Goal: Task Accomplishment & Management: Manage account settings

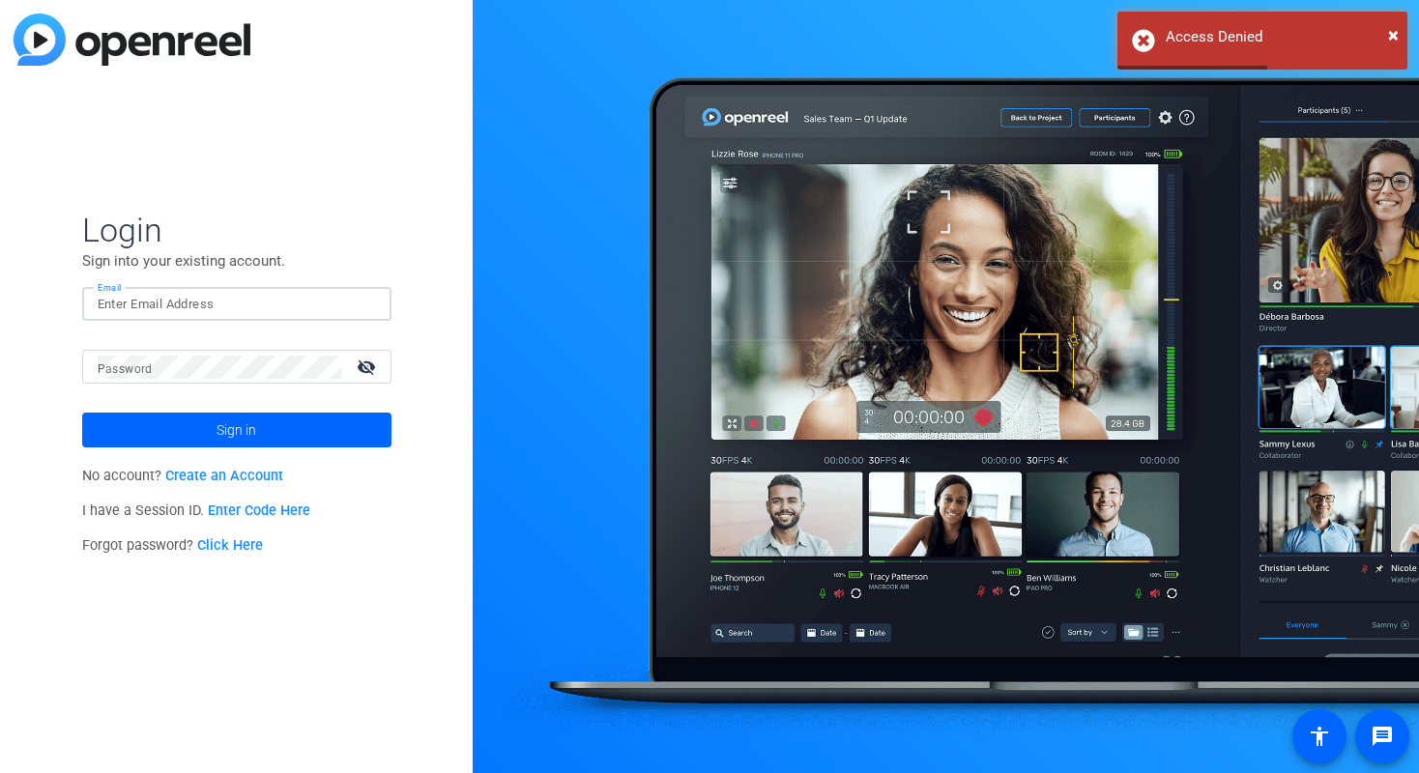
click at [306, 306] on input "Email" at bounding box center [237, 304] width 278 height 23
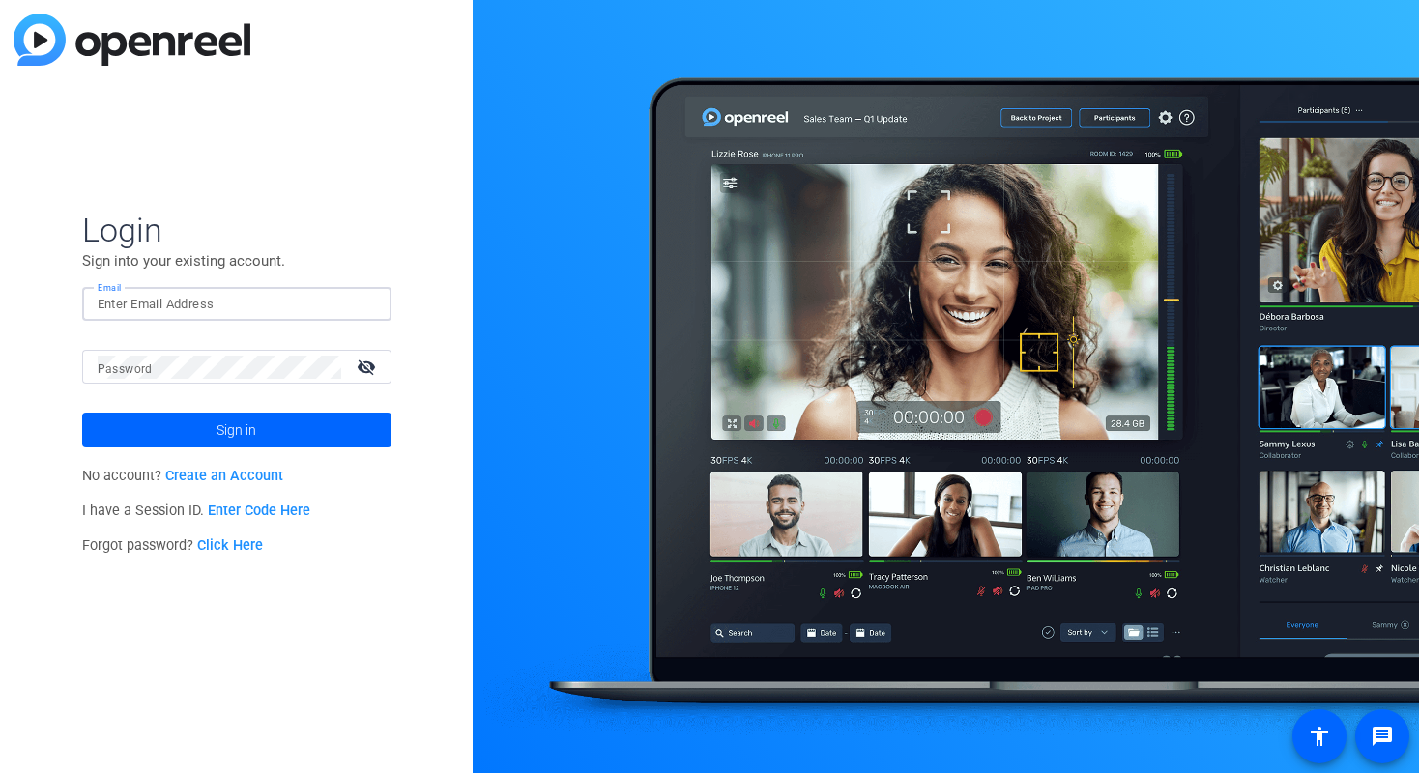
click at [212, 298] on input "Email" at bounding box center [237, 304] width 278 height 23
type input "[PERSON_NAME][EMAIL_ADDRESS][PERSON_NAME][DOMAIN_NAME]"
click at [365, 367] on mat-icon "visibility_off" at bounding box center [368, 367] width 46 height 28
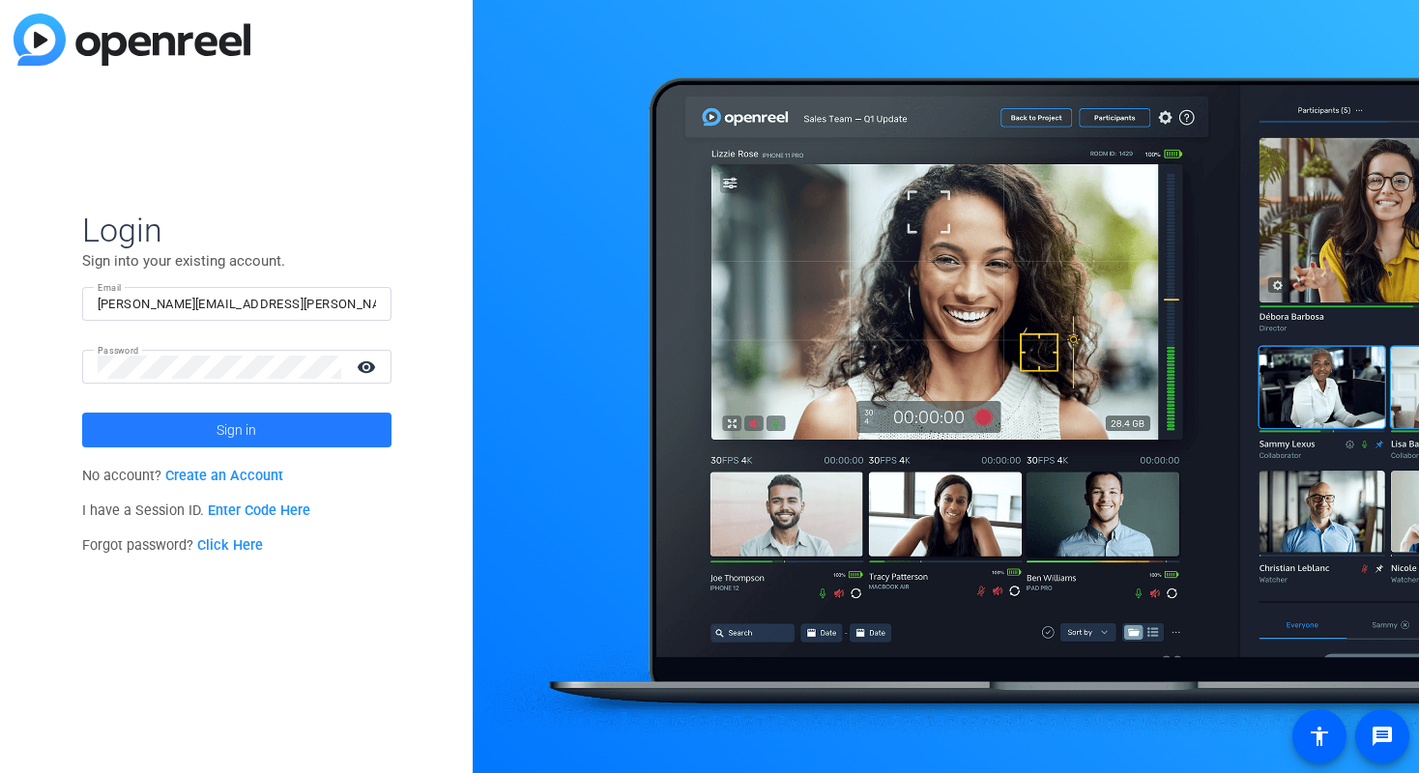
click at [329, 428] on span at bounding box center [236, 430] width 309 height 46
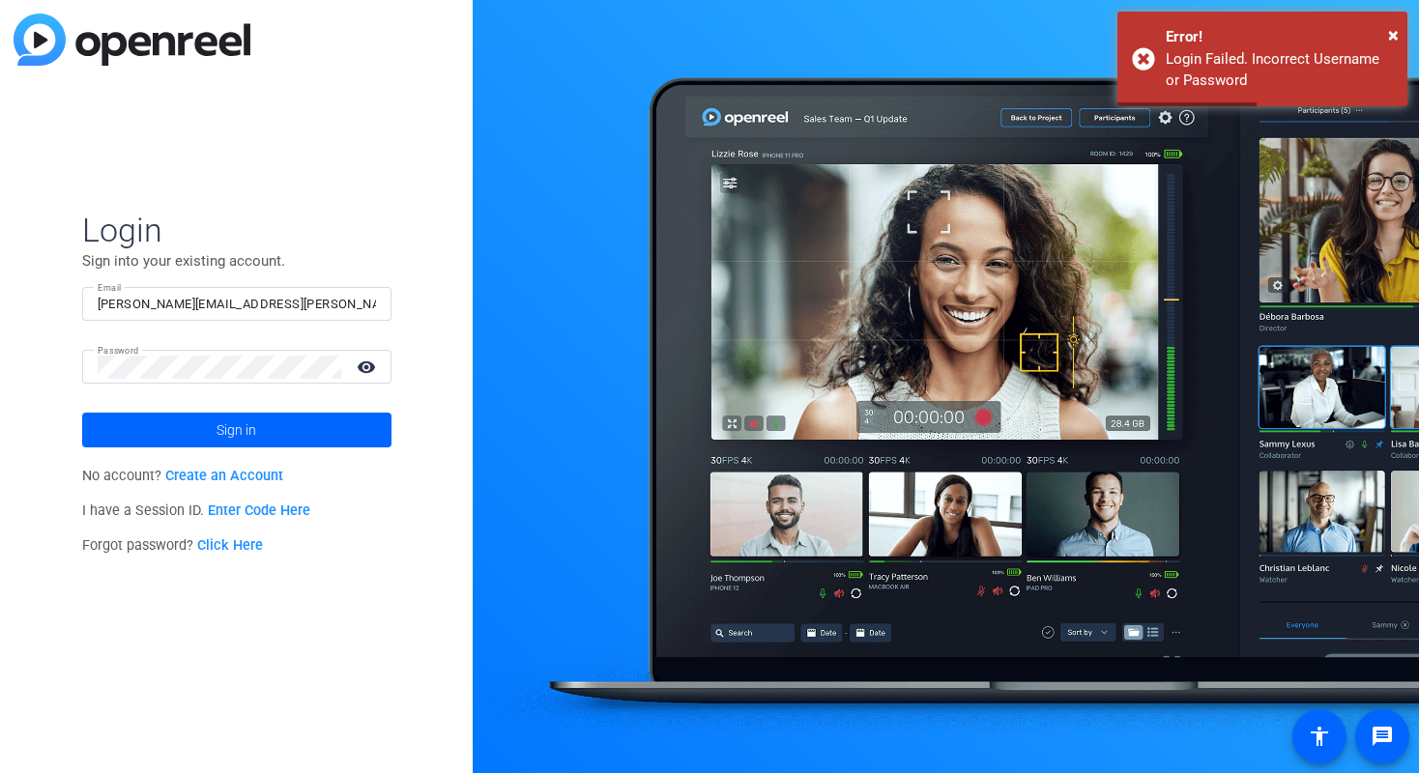
click at [258, 474] on link "Create an Account" at bounding box center [224, 476] width 118 height 16
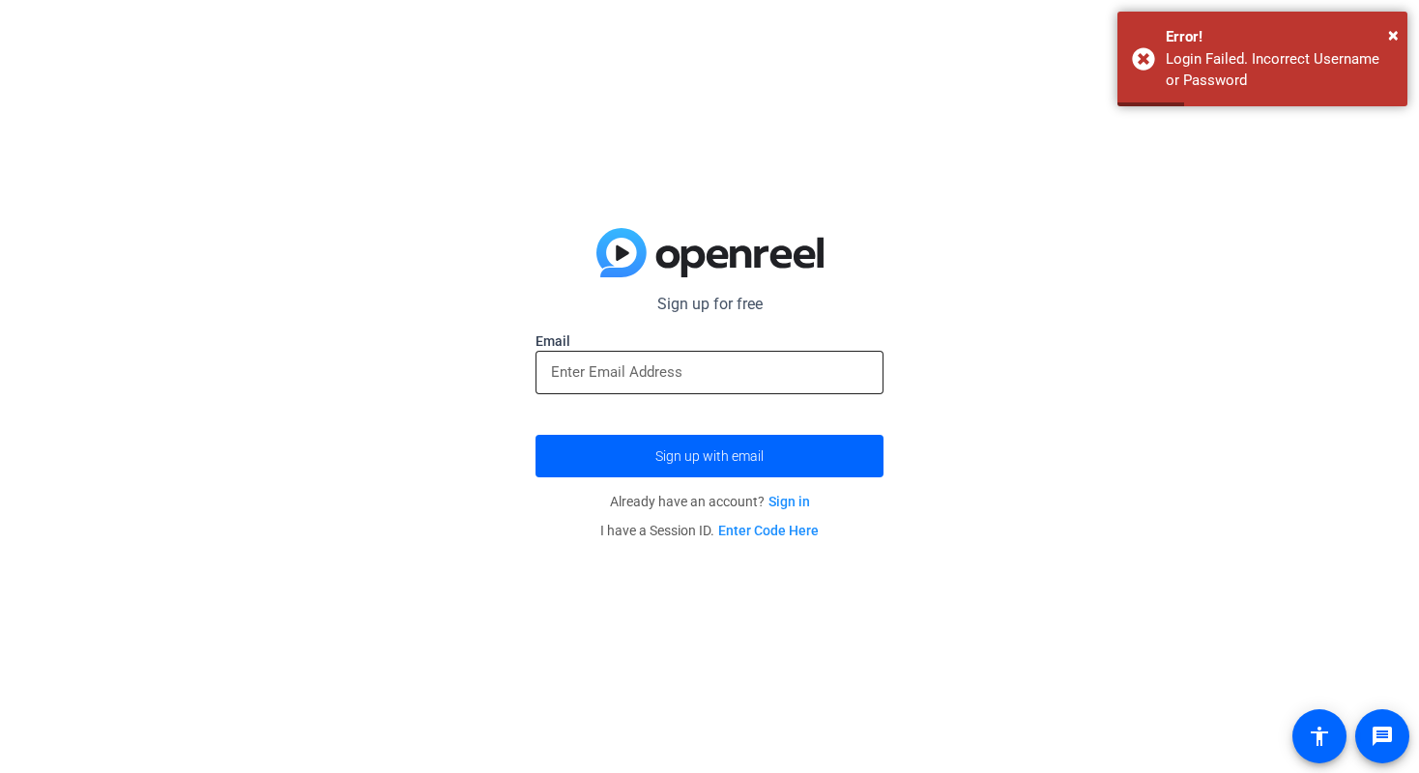
click at [683, 372] on input "email" at bounding box center [709, 371] width 317 height 23
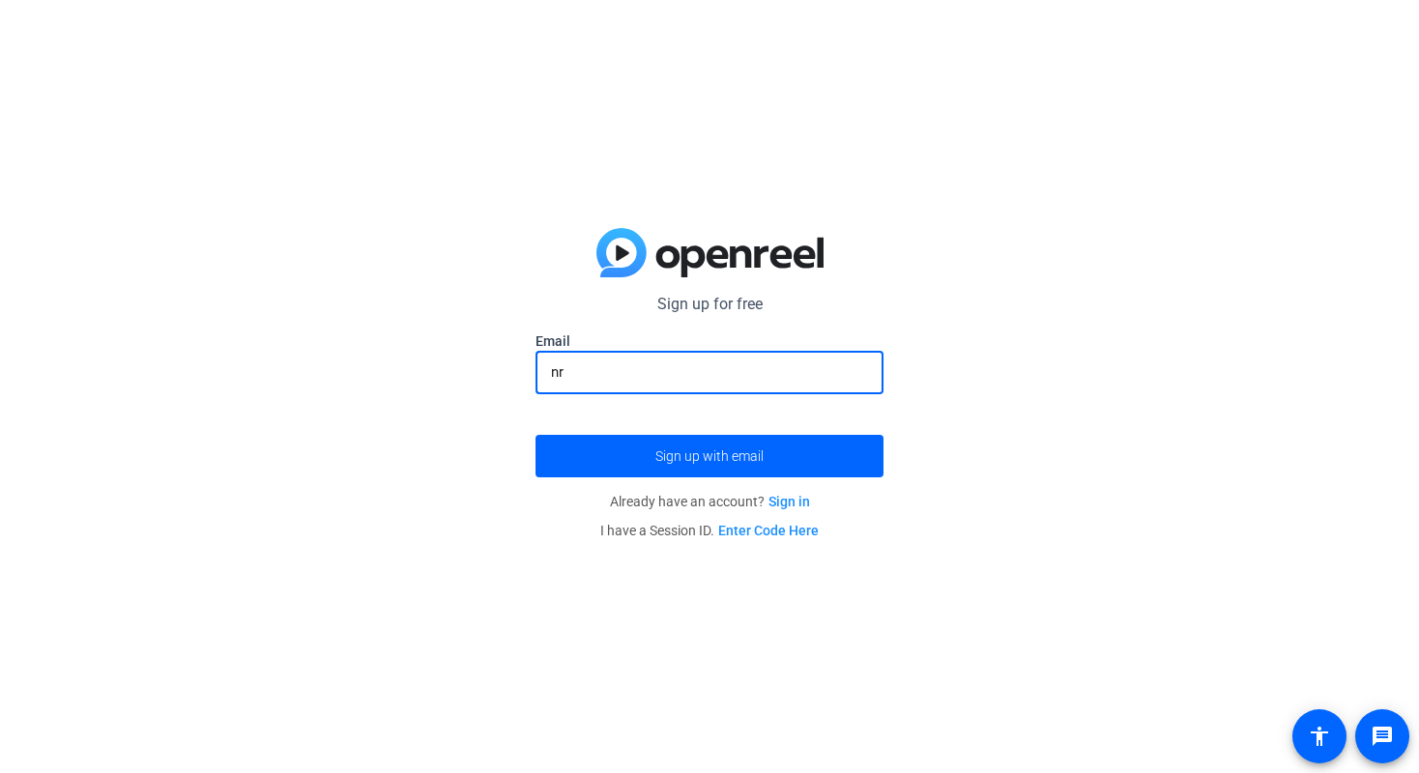
type input "n"
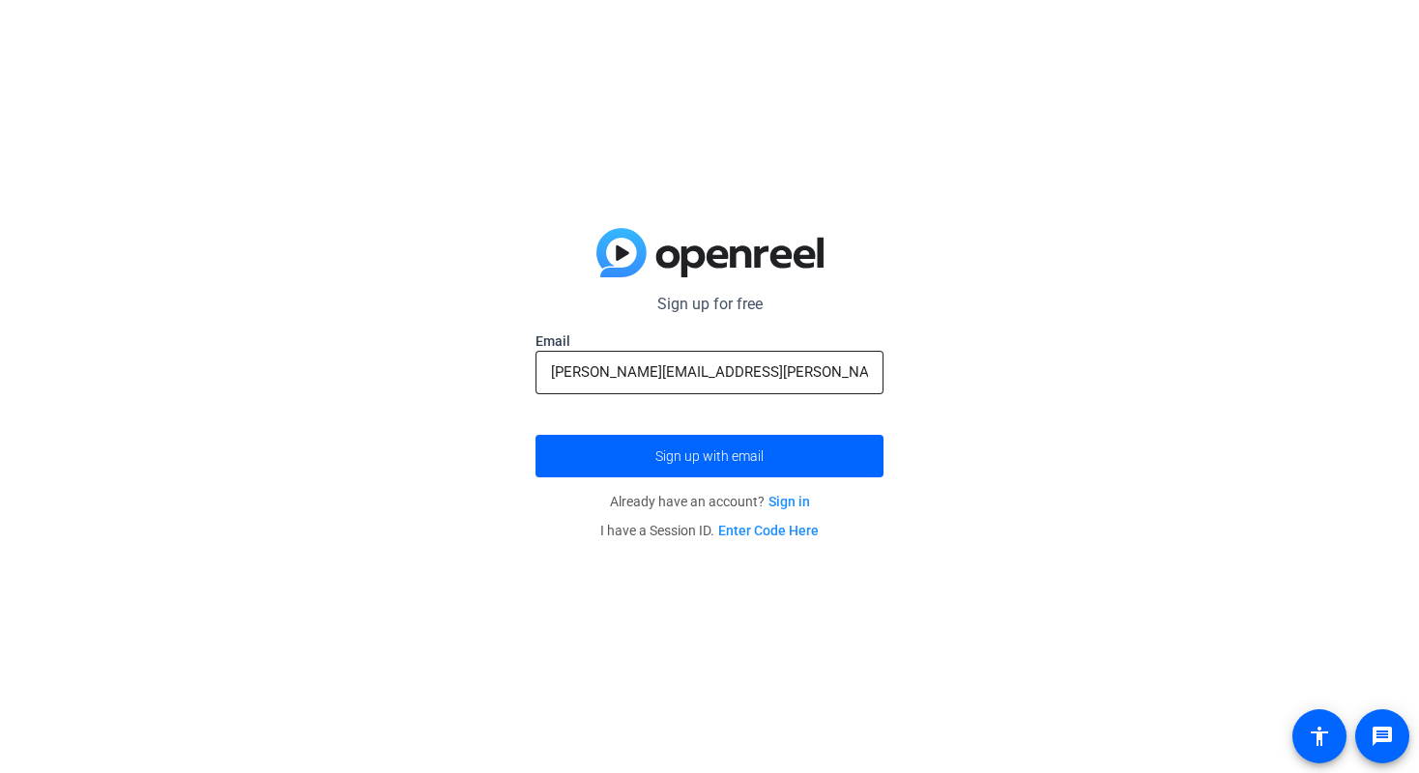
drag, startPoint x: 783, startPoint y: 463, endPoint x: 816, endPoint y: 351, distance: 116.8
click at [816, 351] on form "Sign up for free Email breanna.perrelli@talewinddigital.com Sign up with email" at bounding box center [709, 385] width 348 height 185
drag, startPoint x: 799, startPoint y: 367, endPoint x: 461, endPoint y: 330, distance: 340.2
click at [460, 335] on div "Sign up for free Email breanna.perrelli@talewinddigital.com Sign up with email …" at bounding box center [709, 386] width 1419 height 773
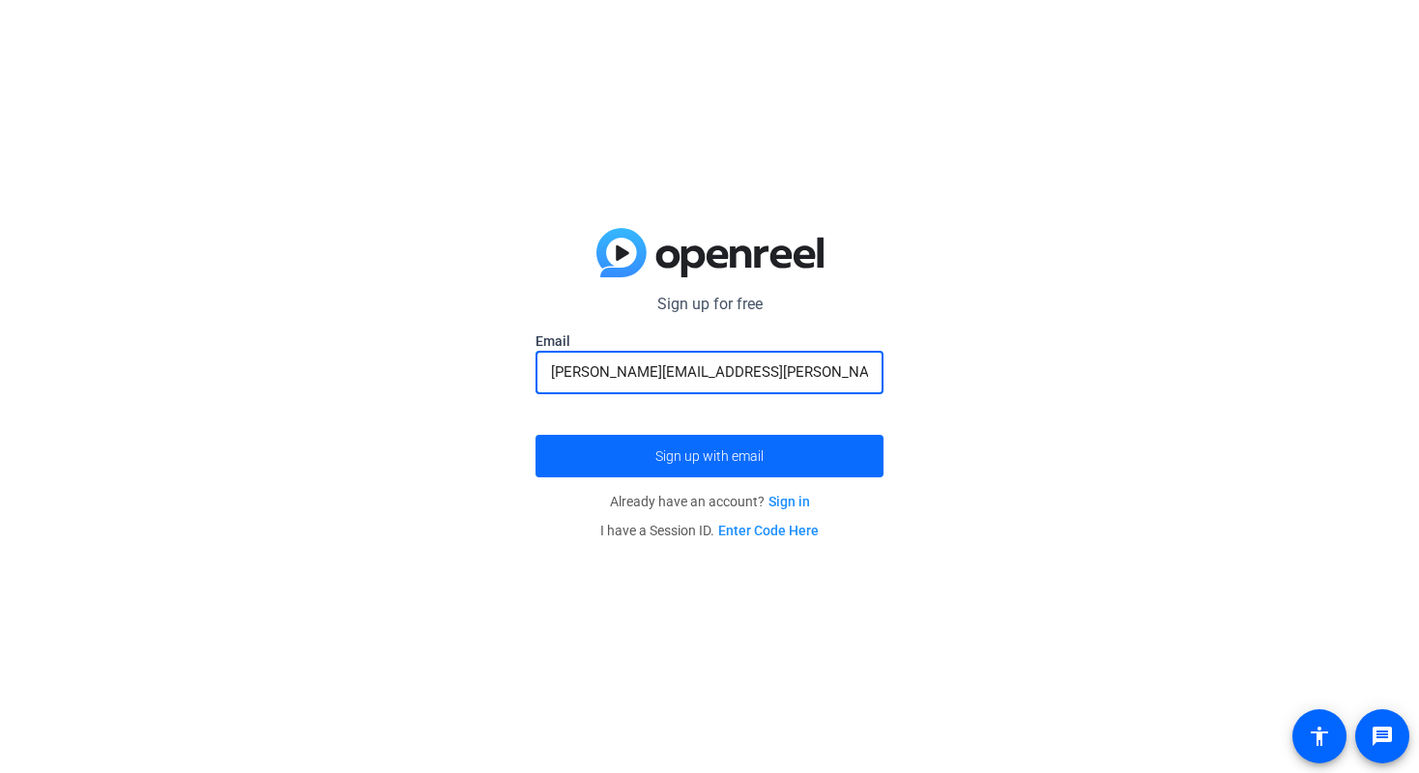
type input "[PERSON_NAME][EMAIL_ADDRESS][PERSON_NAME][DOMAIN_NAME]"
click at [616, 468] on span "submit" at bounding box center [709, 456] width 348 height 46
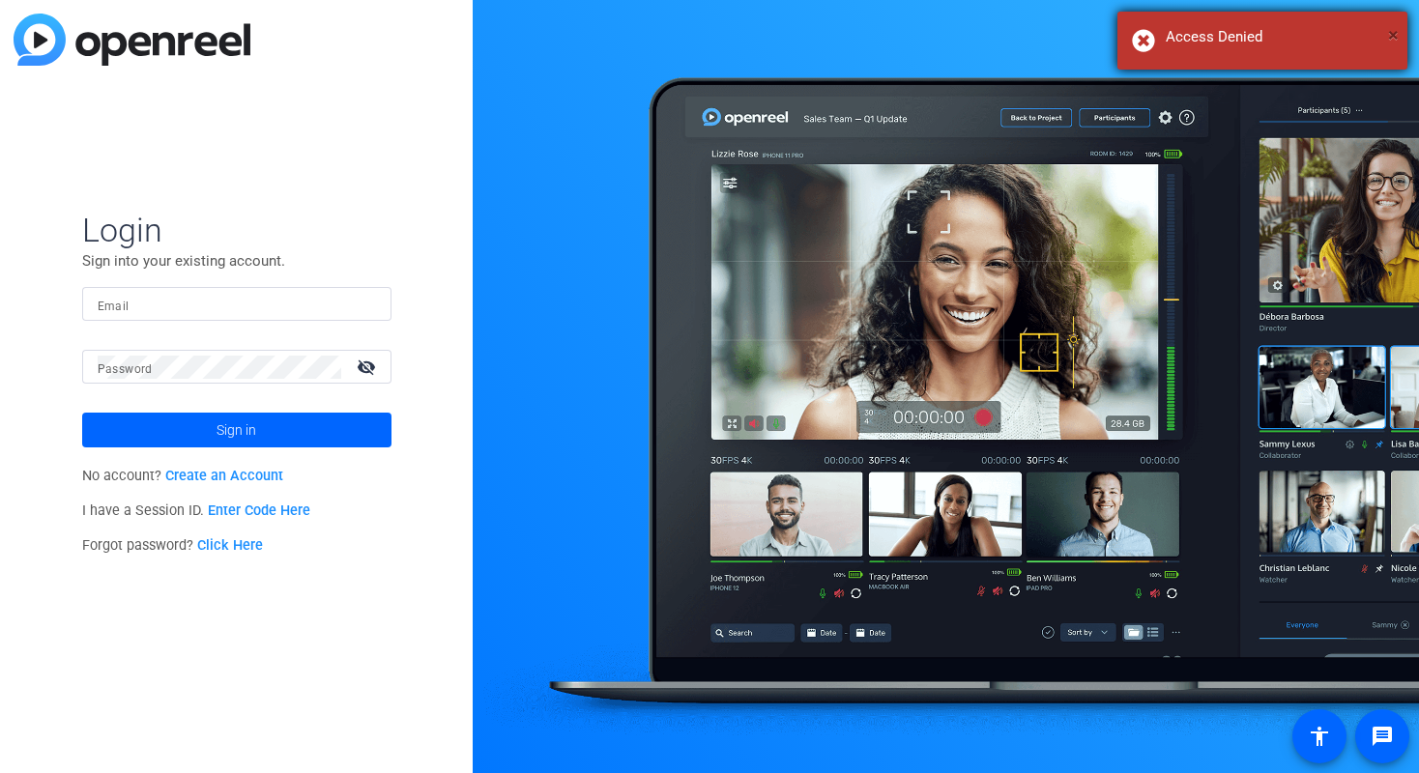
click at [1395, 32] on span "×" at bounding box center [1393, 34] width 11 height 23
click at [1214, 40] on div "Access Denied" at bounding box center [1278, 37] width 227 height 22
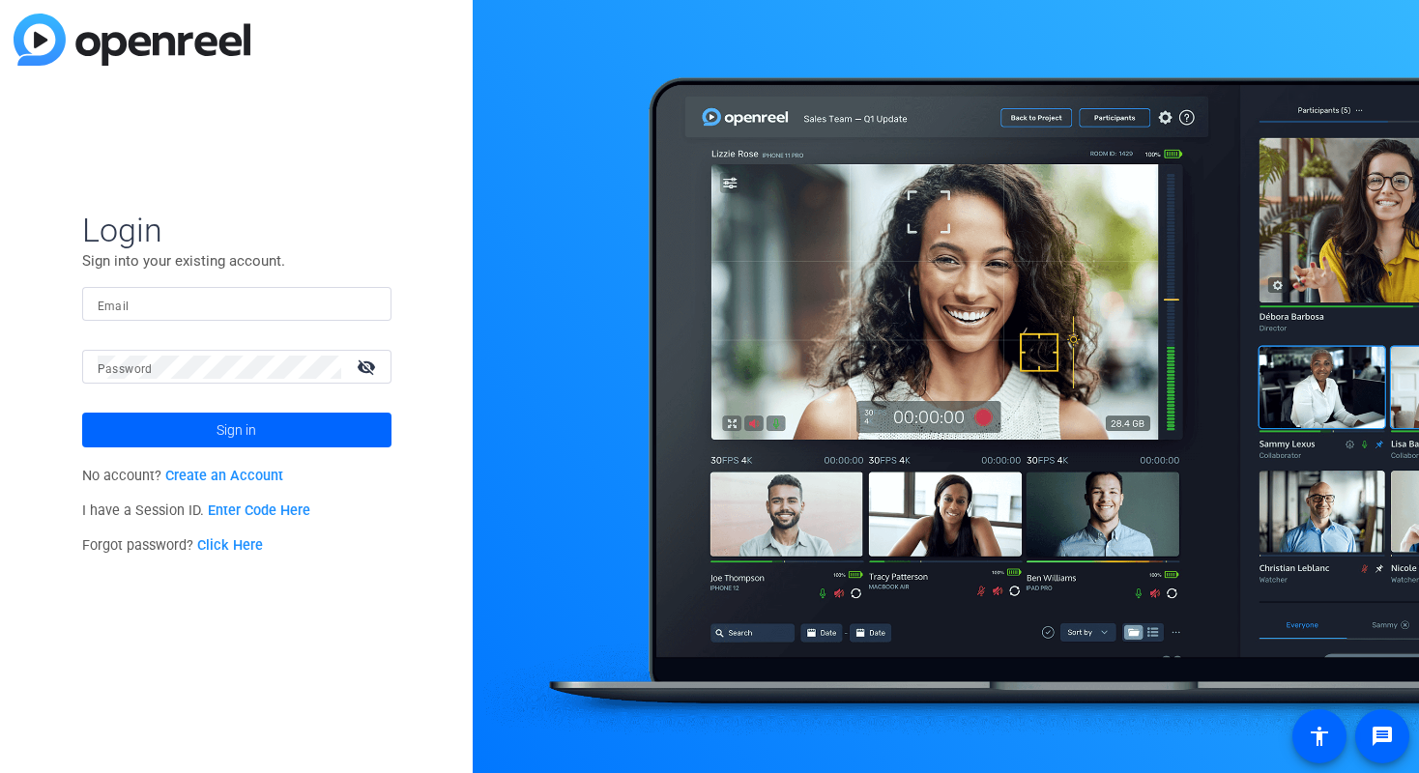
click at [168, 290] on div at bounding box center [237, 304] width 278 height 34
click at [165, 306] on input "Email" at bounding box center [237, 304] width 278 height 23
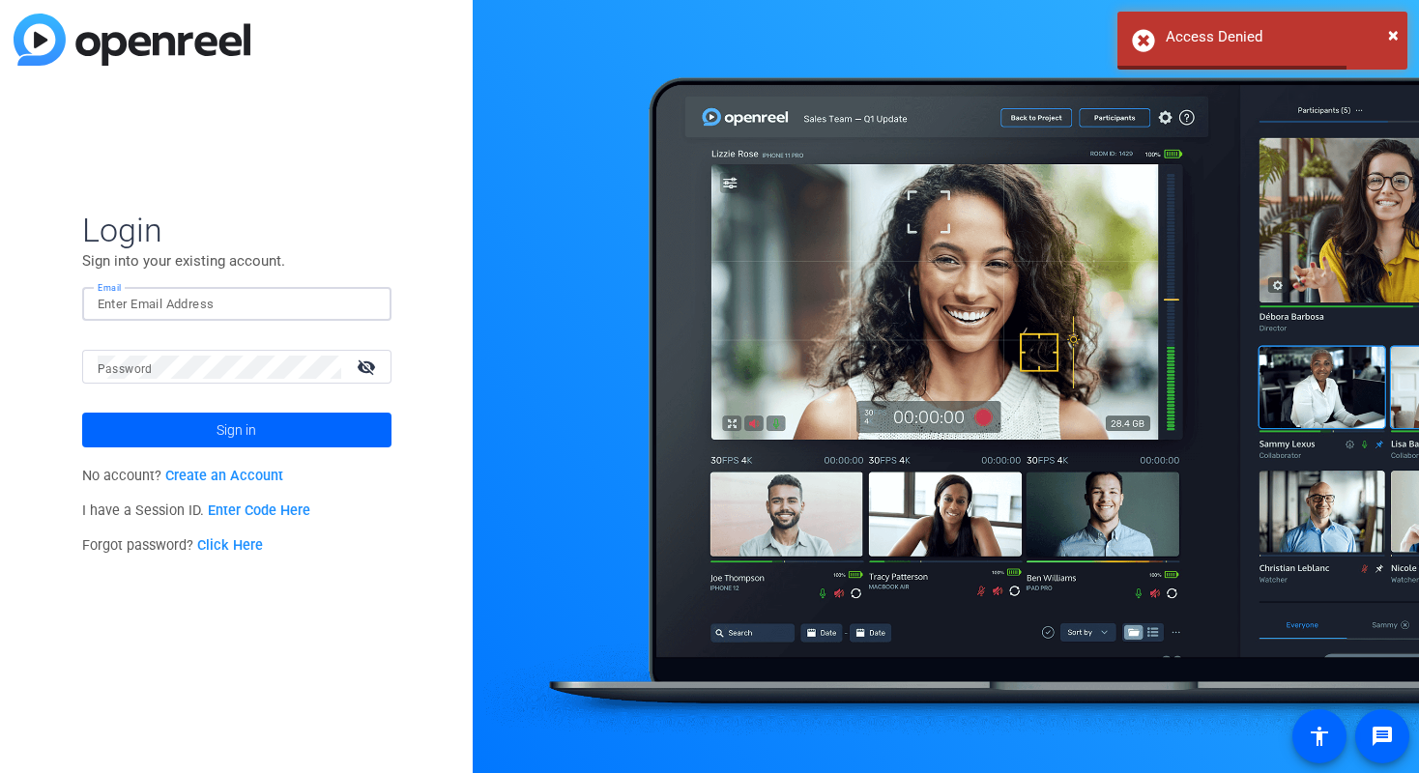
click at [236, 293] on input "Email" at bounding box center [237, 304] width 278 height 23
type input "[PERSON_NAME][EMAIL_ADDRESS][PERSON_NAME][DOMAIN_NAME]"
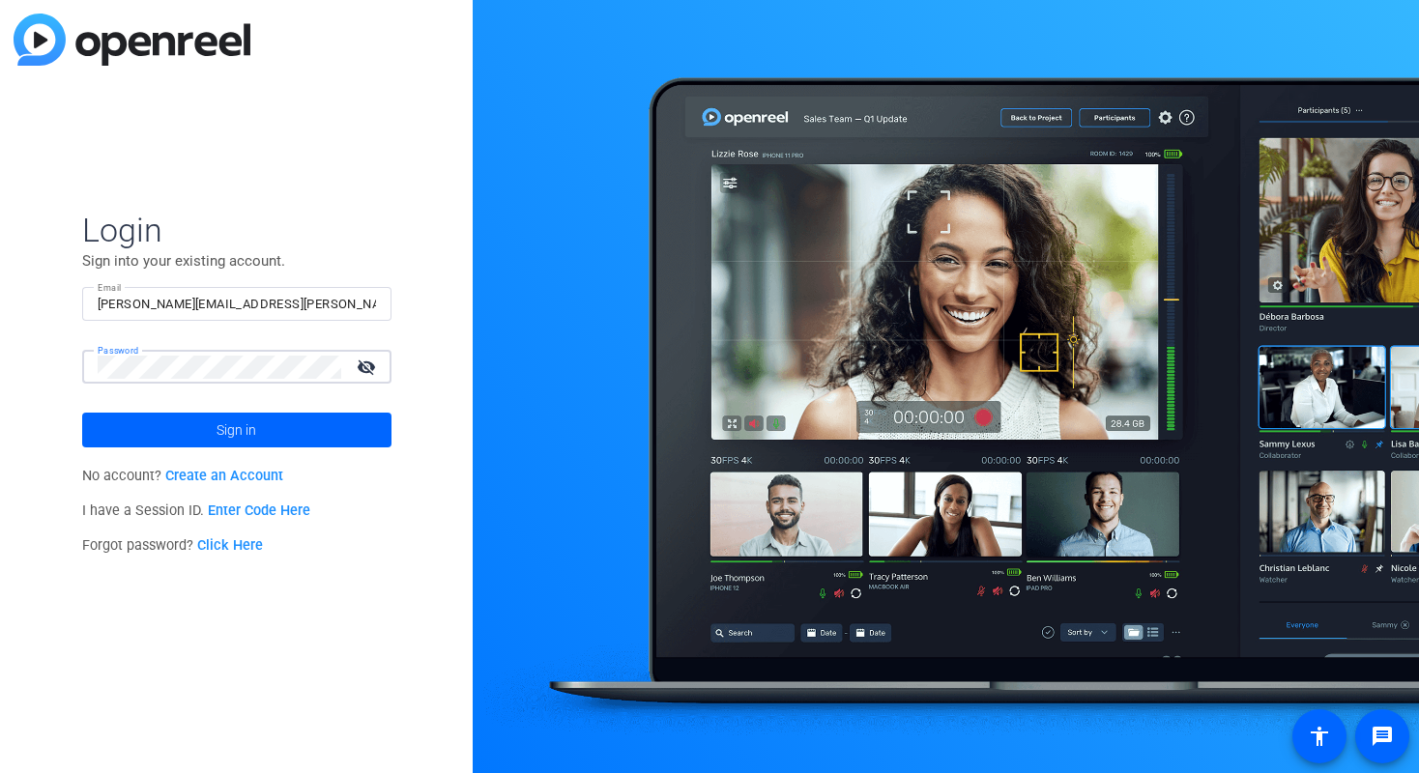
click at [366, 367] on mat-icon "visibility_off" at bounding box center [368, 367] width 46 height 28
click at [350, 435] on span at bounding box center [236, 430] width 309 height 46
click at [223, 295] on input "Email" at bounding box center [237, 304] width 278 height 23
type input "[PERSON_NAME][EMAIL_ADDRESS][PERSON_NAME][DOMAIN_NAME]"
click at [82, 413] on button "Sign in" at bounding box center [236, 430] width 309 height 35
